Goal: Task Accomplishment & Management: Manage account settings

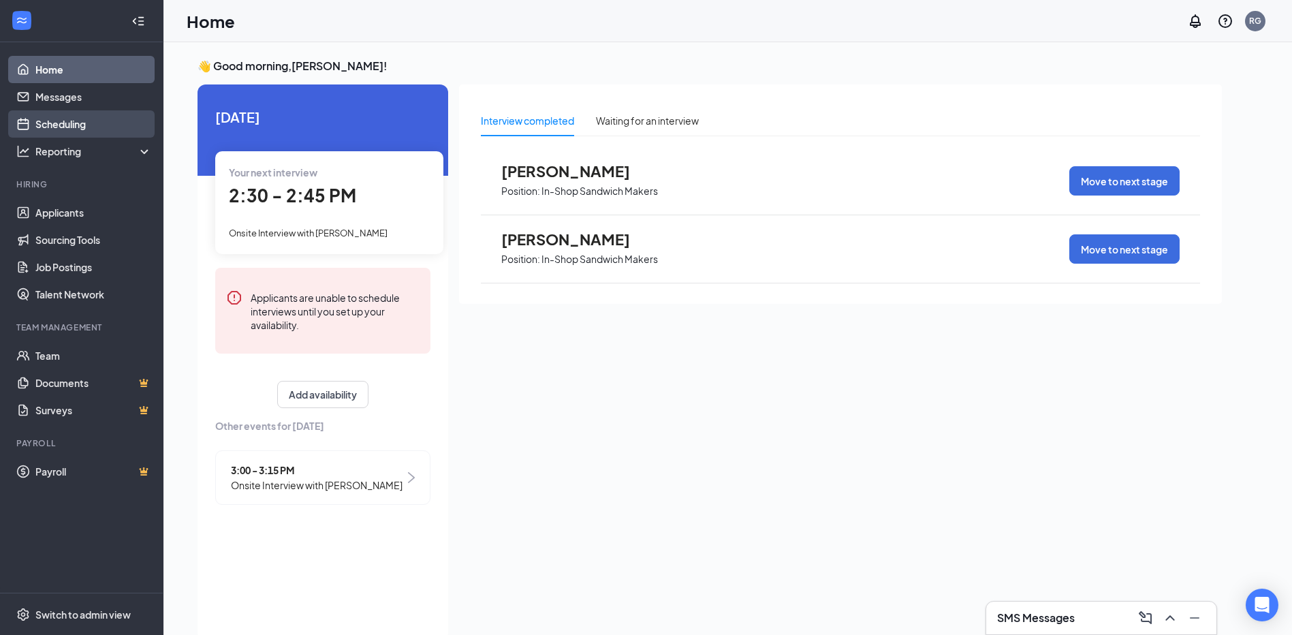
click at [69, 130] on link "Scheduling" at bounding box center [93, 123] width 116 height 27
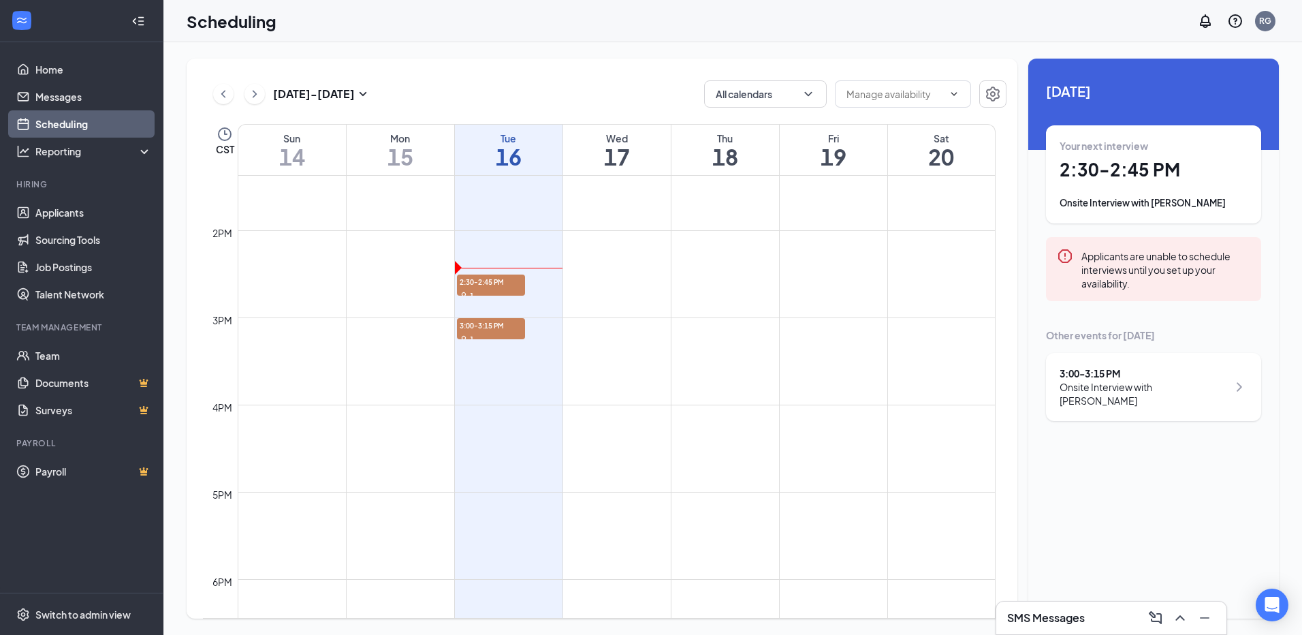
scroll to position [1146, 0]
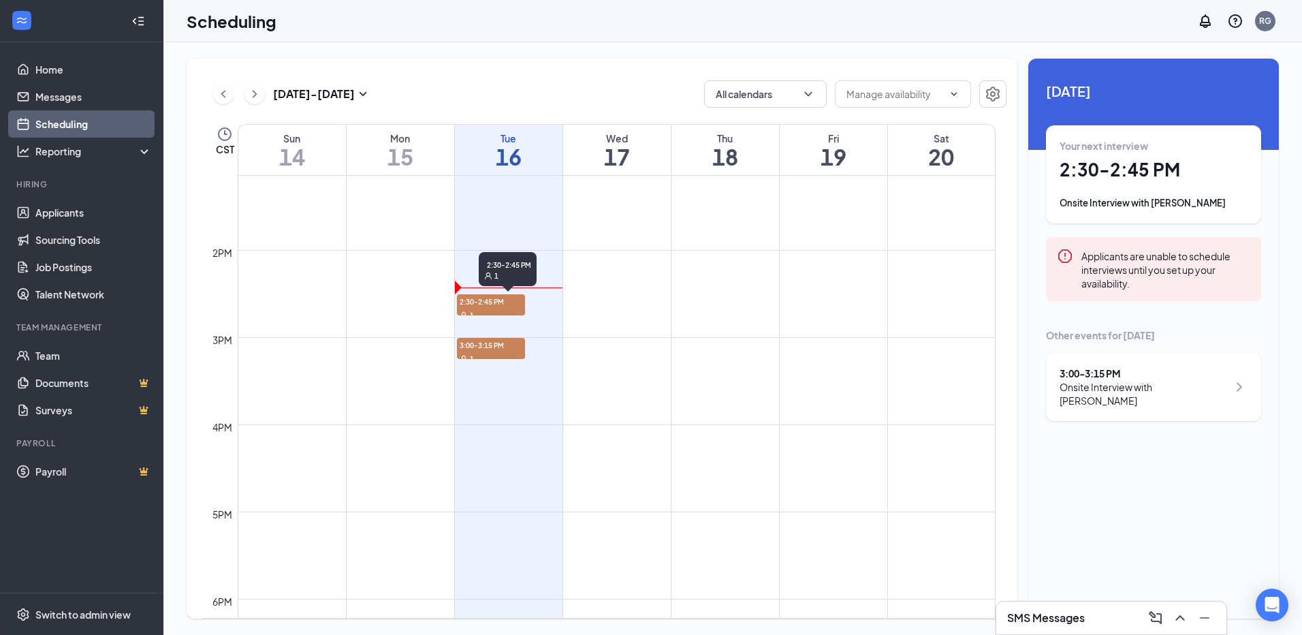
drag, startPoint x: 477, startPoint y: 302, endPoint x: 990, endPoint y: 317, distance: 513.6
click at [477, 301] on span "2:30-2:45 PM" at bounding box center [491, 301] width 68 height 14
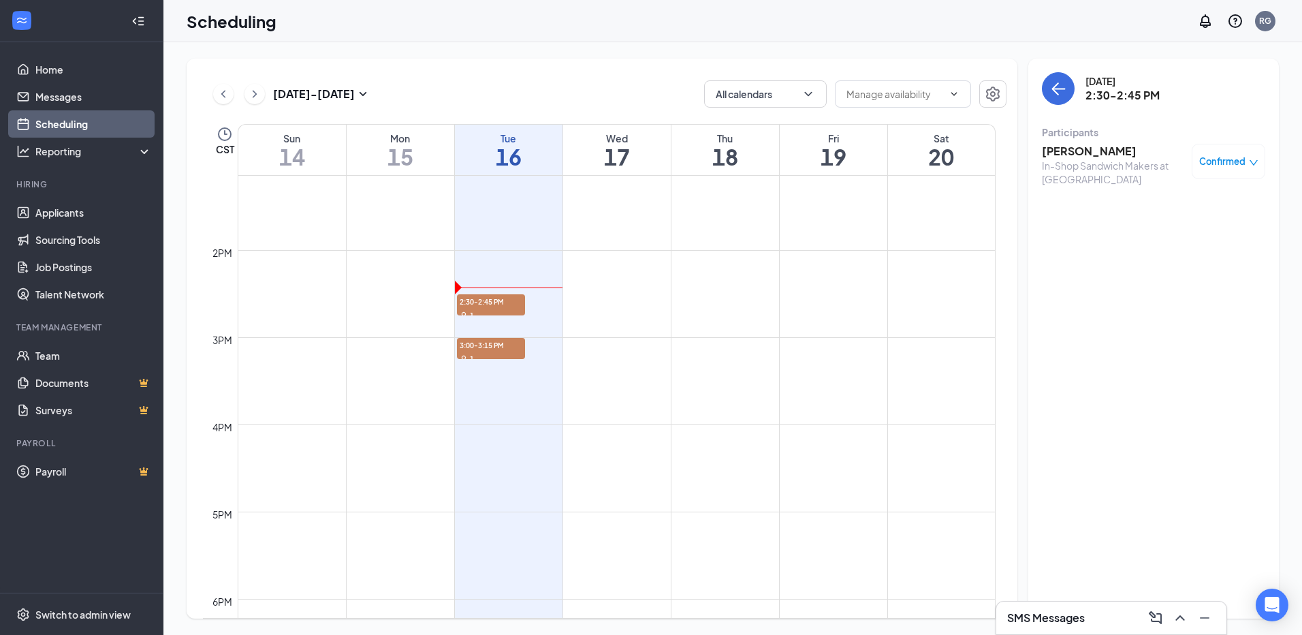
click at [1059, 148] on h3 "[PERSON_NAME]" at bounding box center [1113, 151] width 143 height 15
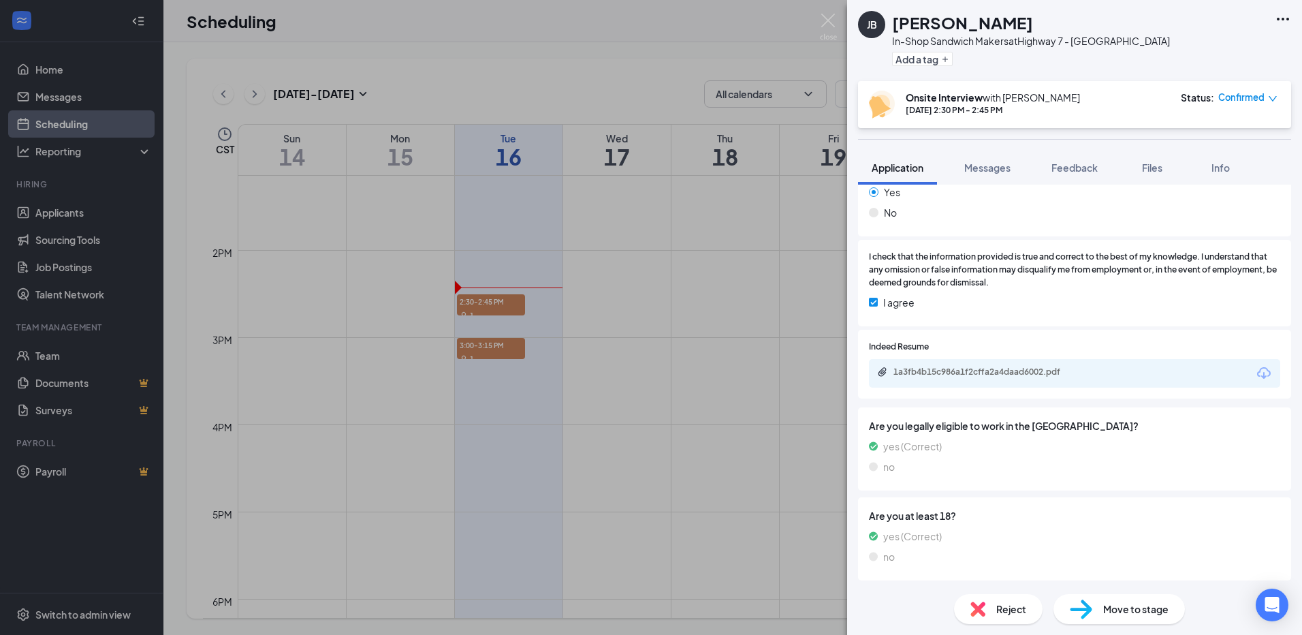
scroll to position [987, 0]
click at [983, 366] on div "1a3fb4b15c986a1f2cffa2a4daad6002.pdf" at bounding box center [988, 371] width 191 height 11
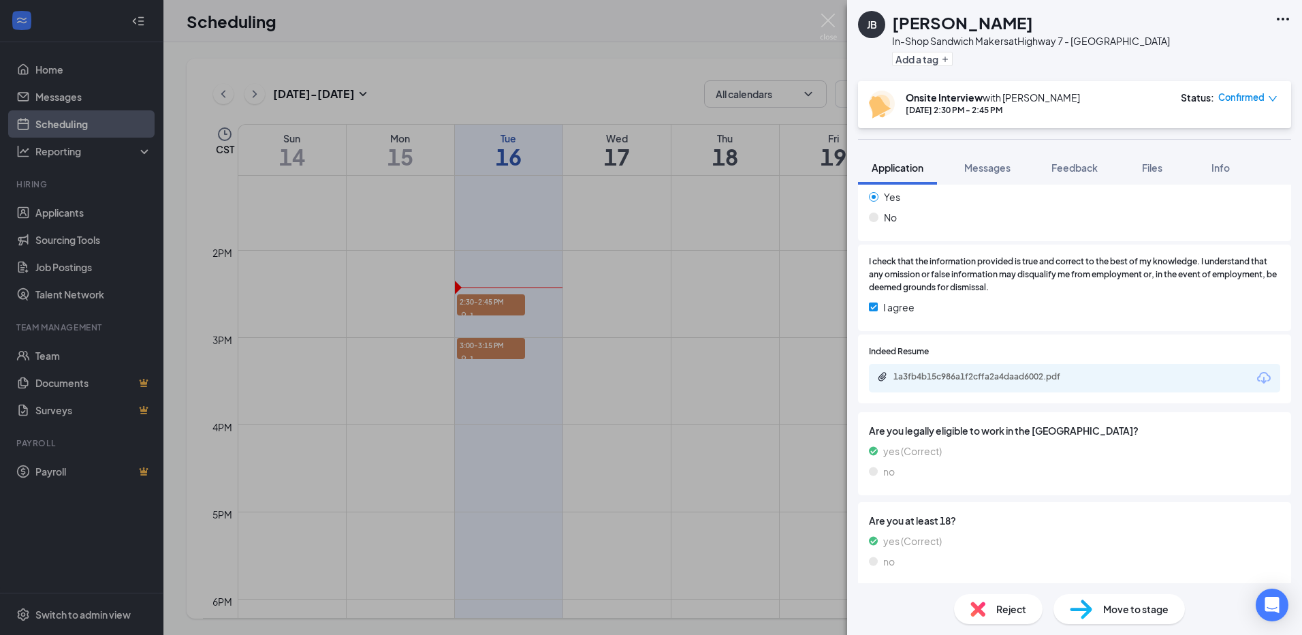
click at [1284, 7] on div "[PERSON_NAME] In-Shop Sandwich Makers at [GEOGRAPHIC_DATA] Add a tag" at bounding box center [1074, 40] width 455 height 81
click at [1284, 21] on icon "Ellipses" at bounding box center [1283, 19] width 16 height 16
click at [1190, 44] on link "View full application" at bounding box center [1209, 51] width 147 height 14
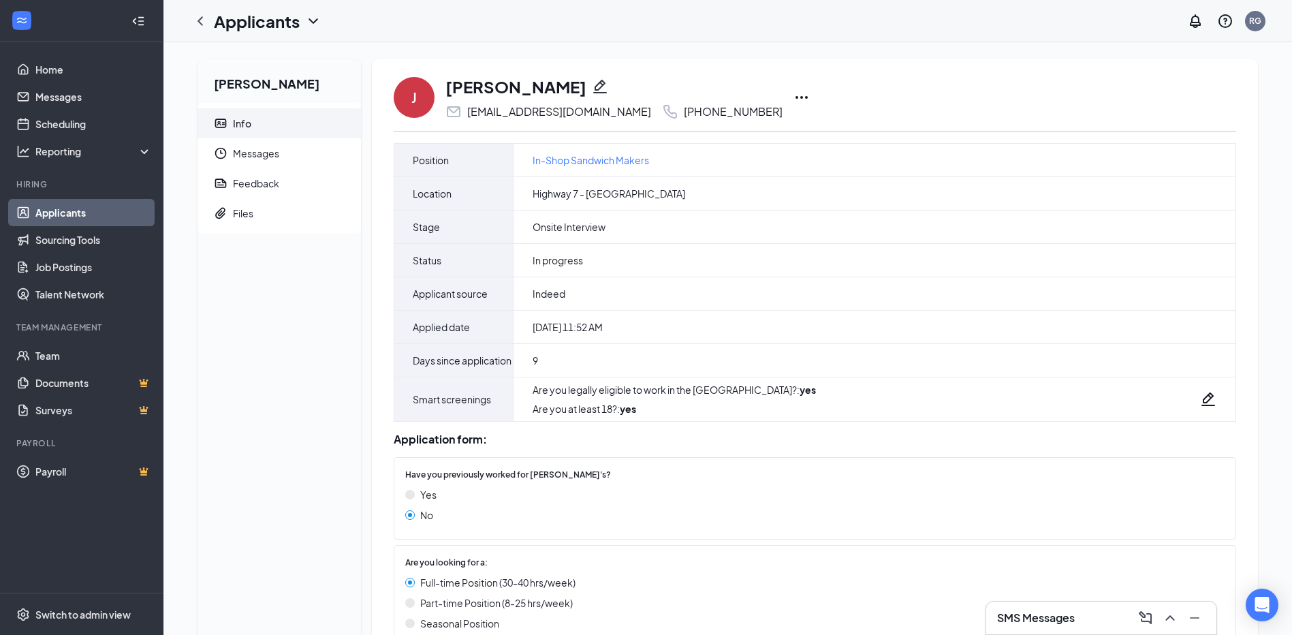
click at [793, 95] on icon "Ellipses" at bounding box center [801, 97] width 16 height 16
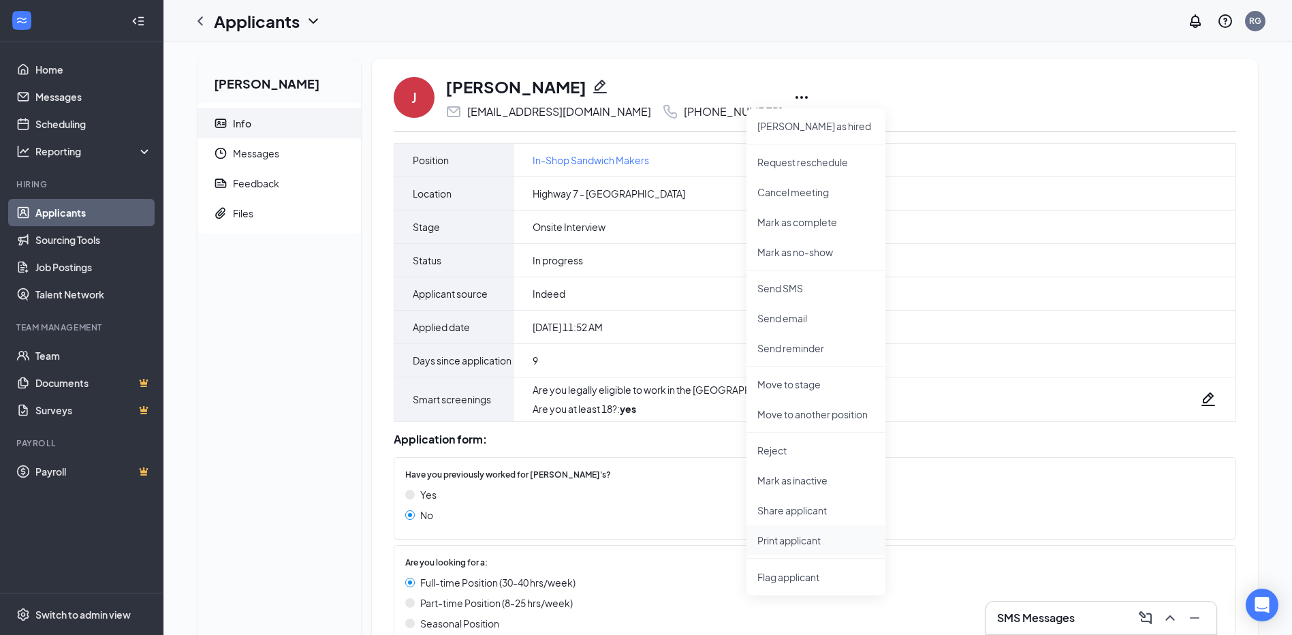
click at [791, 541] on p "Print applicant" at bounding box center [815, 540] width 117 height 14
